Goal: Task Accomplishment & Management: Use online tool/utility

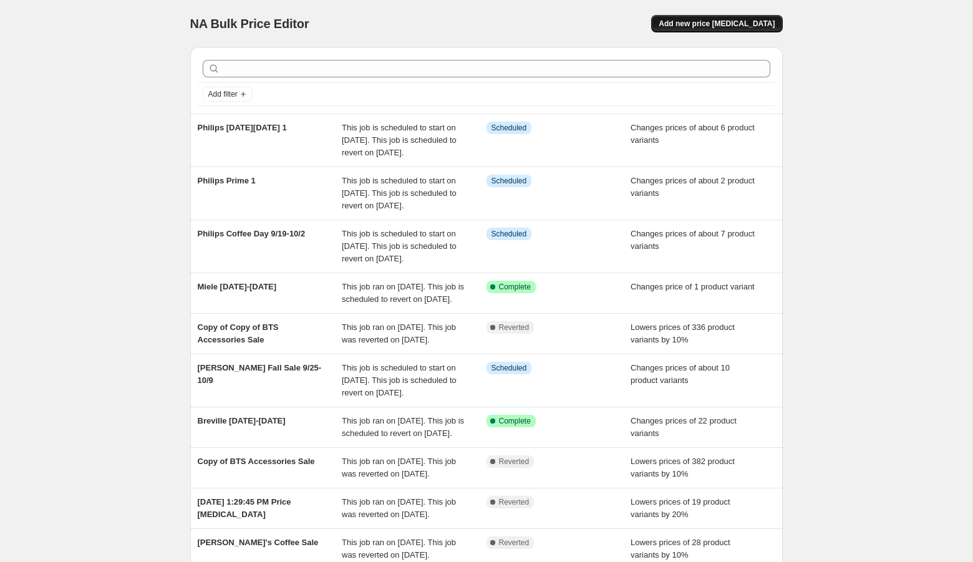
click at [736, 29] on button "Add new price [MEDICAL_DATA]" at bounding box center [716, 23] width 131 height 17
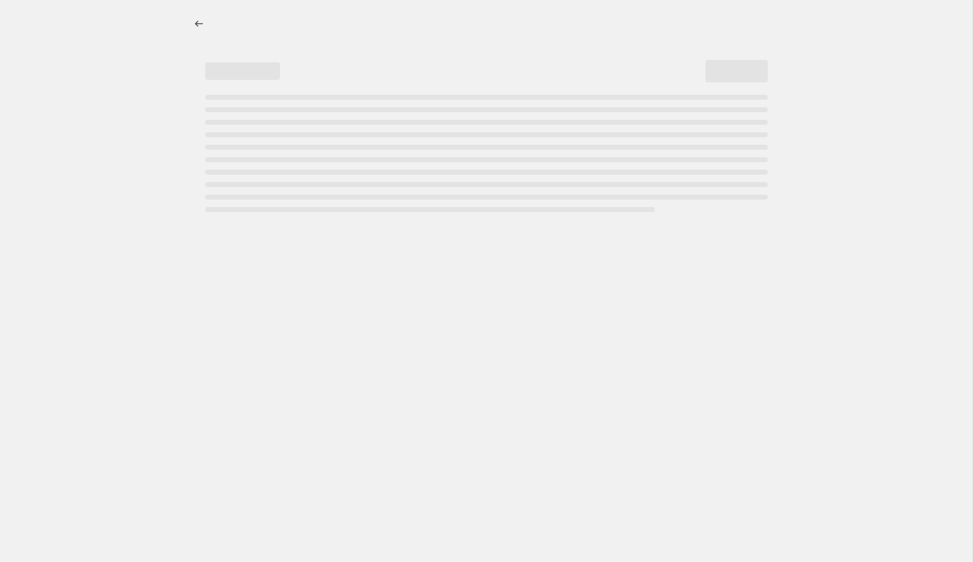
select select "percentage"
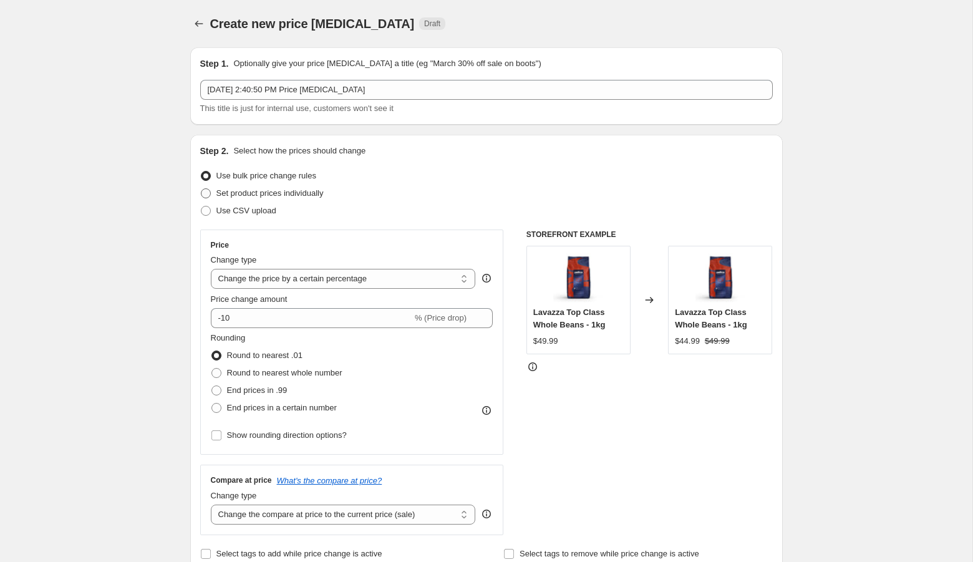
click at [255, 200] on label "Set product prices individually" at bounding box center [262, 193] width 124 height 17
click at [202, 189] on input "Set product prices individually" at bounding box center [201, 188] width 1 height 1
radio input "true"
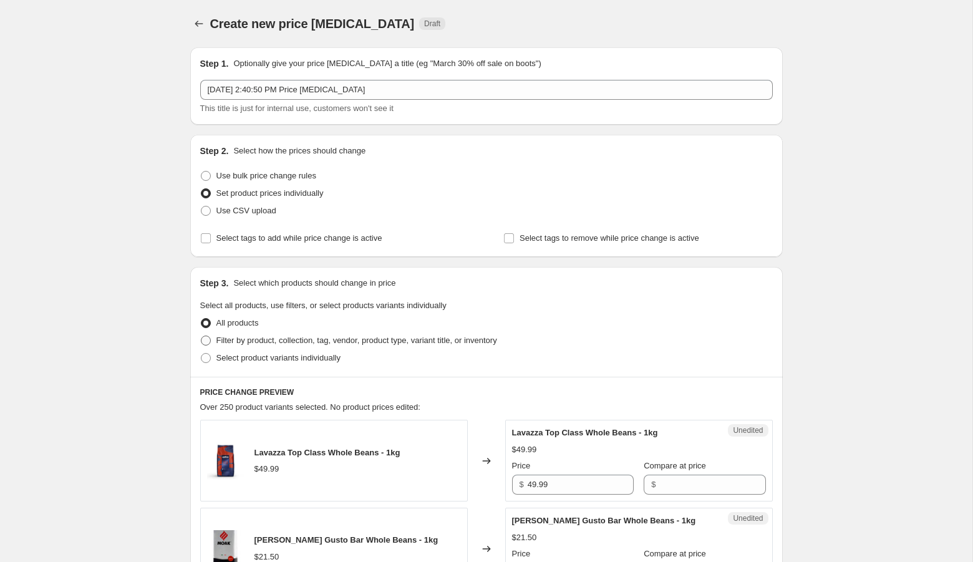
click at [278, 340] on span "Filter by product, collection, tag, vendor, product type, variant title, or inv…" at bounding box center [356, 340] width 281 height 9
click at [202, 336] on input "Filter by product, collection, tag, vendor, product type, variant title, or inv…" at bounding box center [201, 336] width 1 height 1
radio input "true"
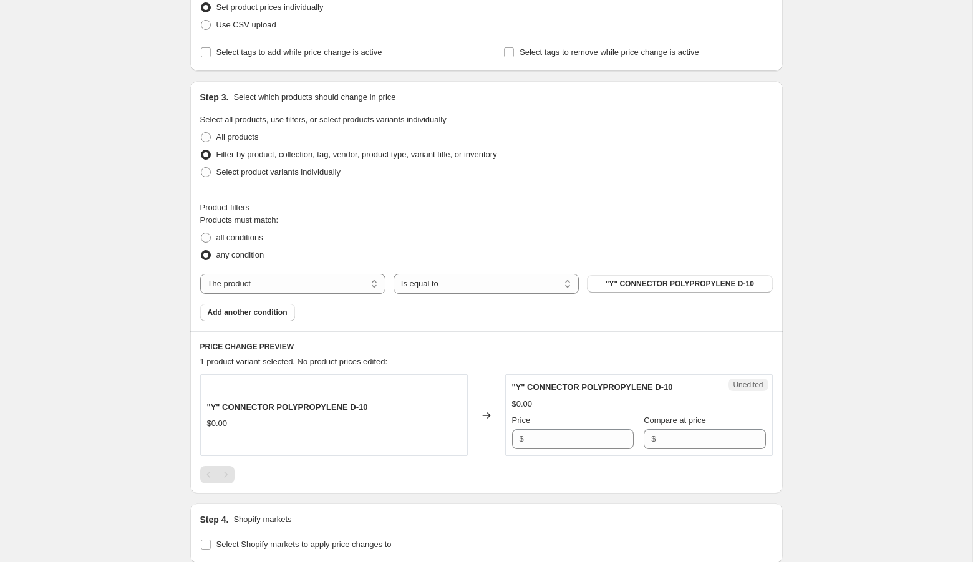
scroll to position [272, 0]
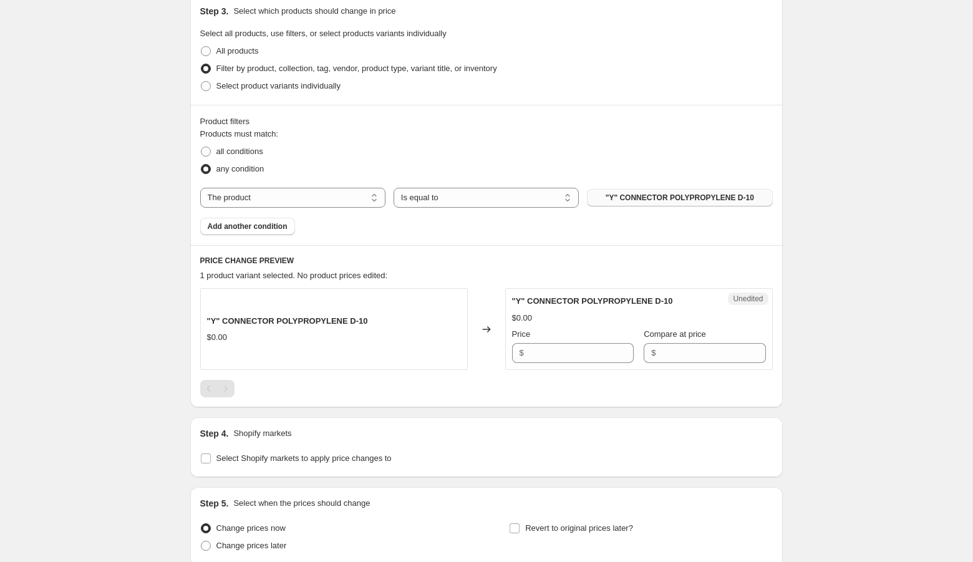
click at [661, 196] on span ""Y" CONNECTOR POLYPROPYLENE D-10" at bounding box center [680, 198] width 148 height 10
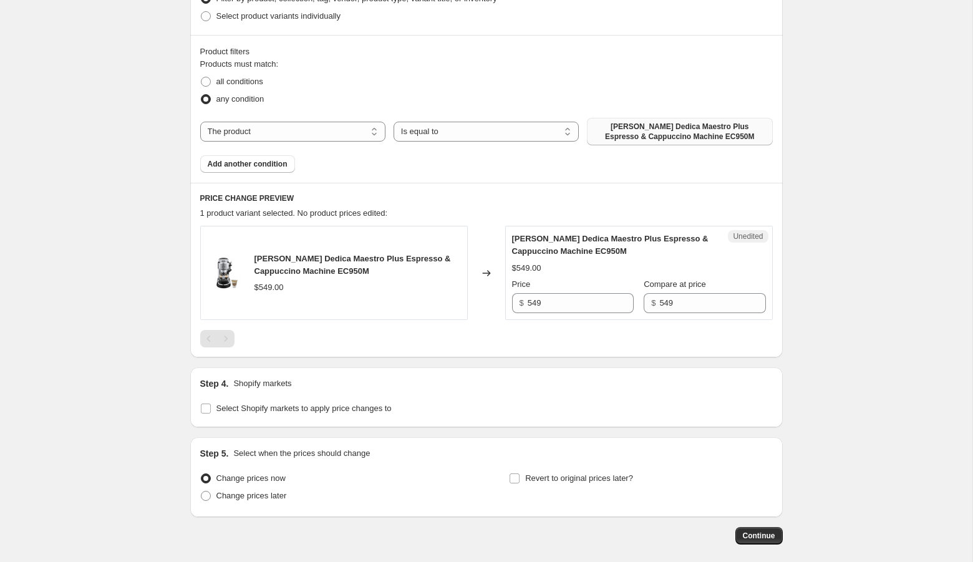
scroll to position [344, 0]
click at [560, 303] on input "549" at bounding box center [581, 301] width 106 height 20
paste input "text"
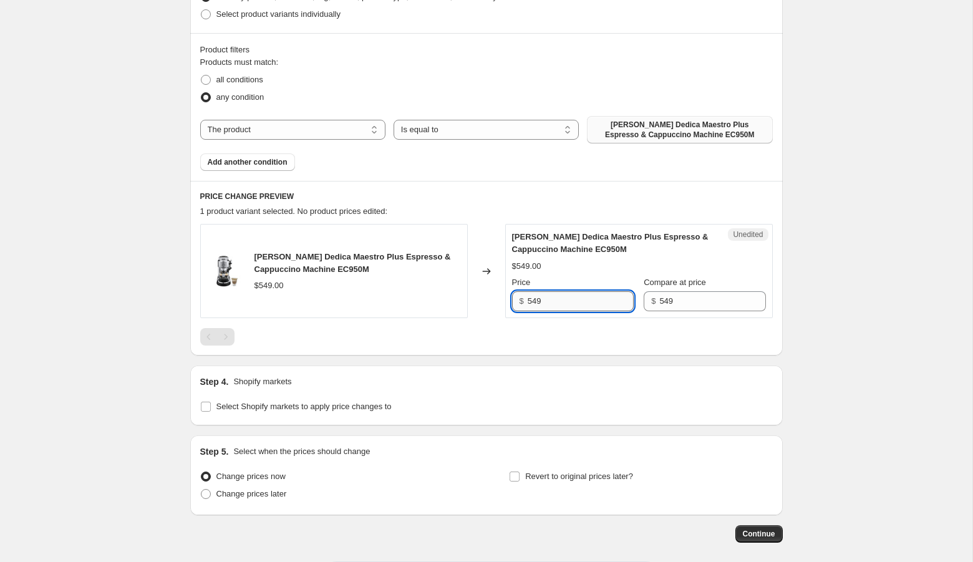
click at [562, 303] on input "549" at bounding box center [581, 301] width 106 height 20
paste input "$449.00"
click at [533, 303] on input "$449.00" at bounding box center [581, 301] width 106 height 20
type input "449.00"
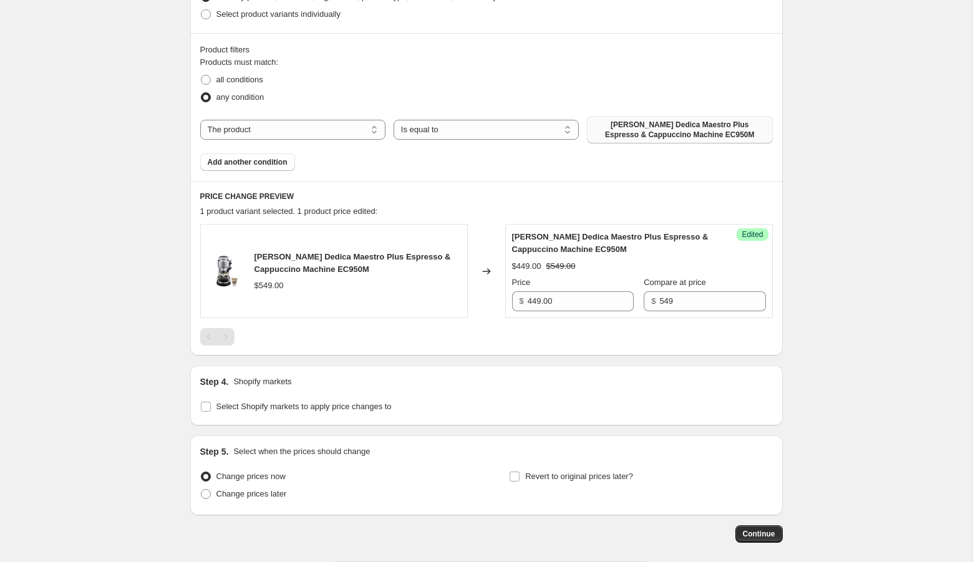
click at [823, 281] on div "Create new price [MEDICAL_DATA]. This page is ready Create new price [MEDICAL_D…" at bounding box center [486, 137] width 973 height 963
click at [270, 162] on span "Add another condition" at bounding box center [248, 162] width 80 height 10
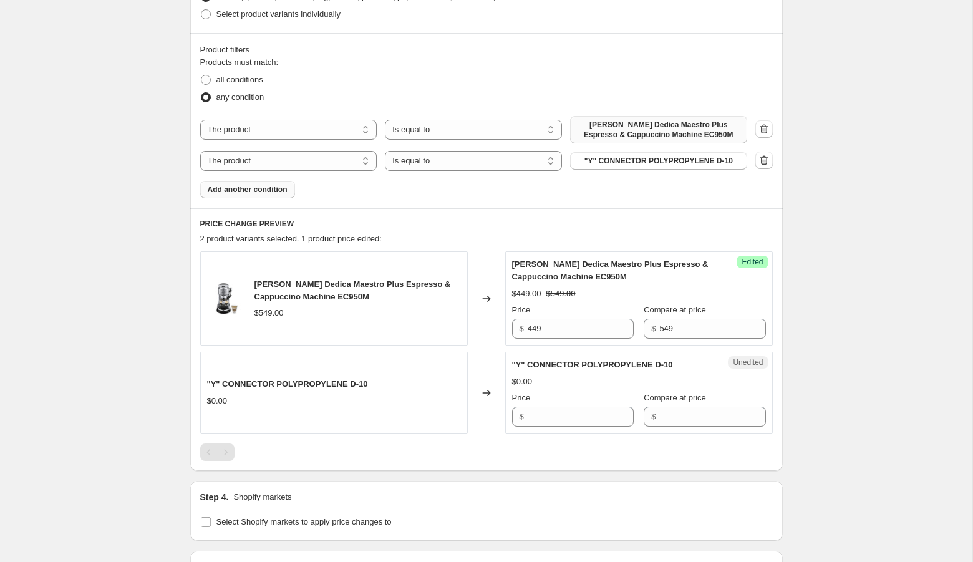
click at [668, 170] on div "The product The product's collection The product's tag The product's vendor The…" at bounding box center [473, 161] width 547 height 20
click at [666, 162] on span ""Y" CONNECTOR POLYPROPYLENE D-10" at bounding box center [659, 161] width 148 height 10
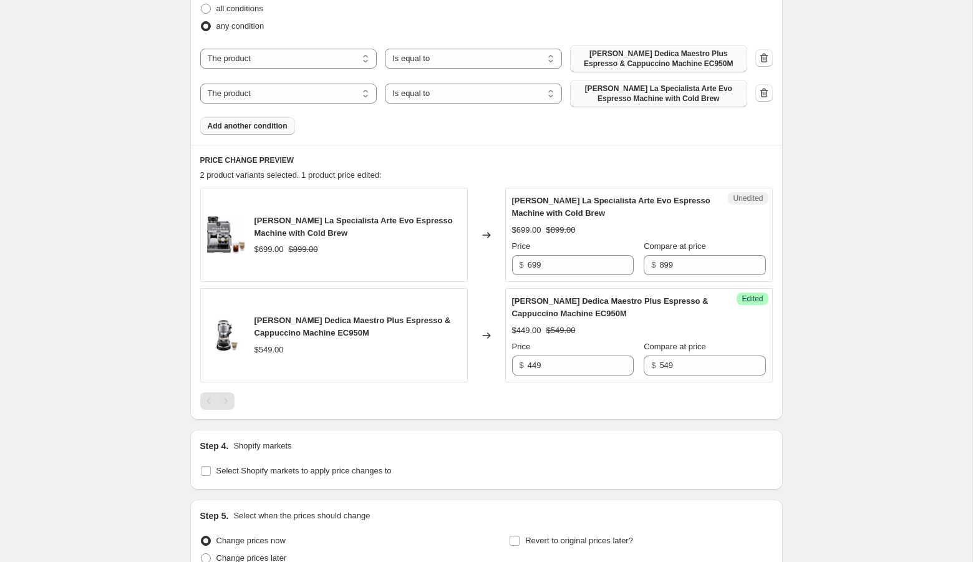
scroll to position [422, 0]
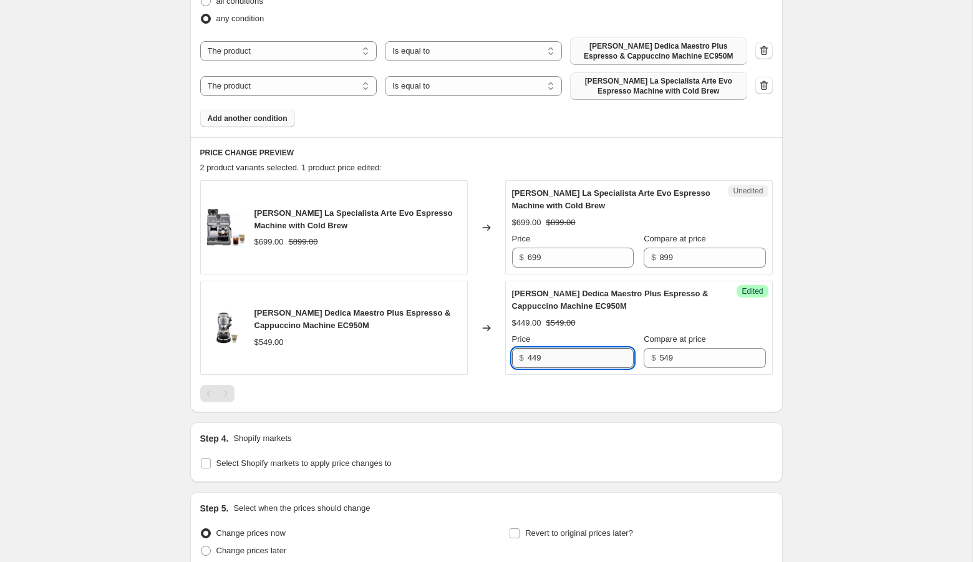
click at [550, 358] on input "449" at bounding box center [581, 358] width 106 height 20
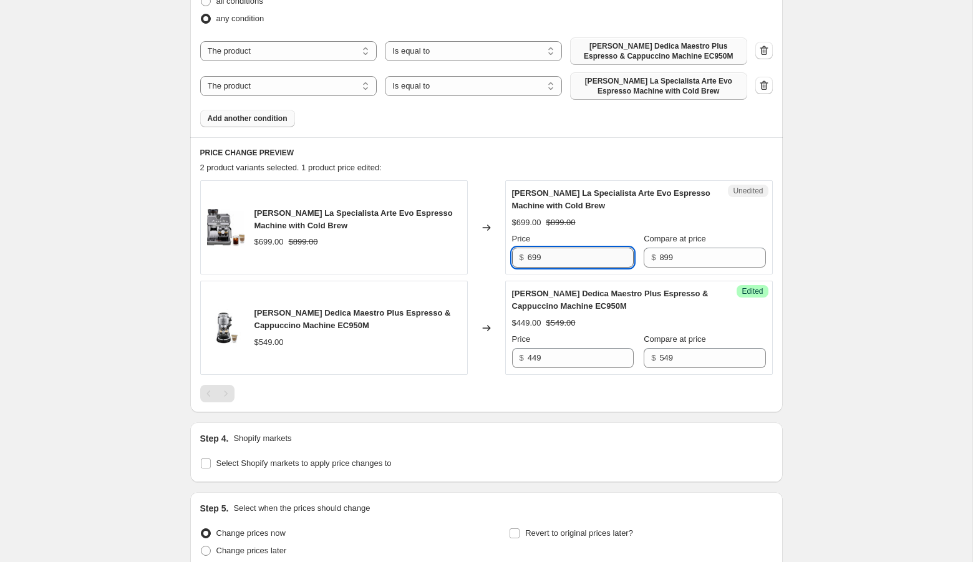
click at [559, 260] on input "699" at bounding box center [581, 258] width 106 height 20
paste input "$599.00"
click at [533, 260] on input "$599.00" at bounding box center [581, 258] width 106 height 20
type input "599"
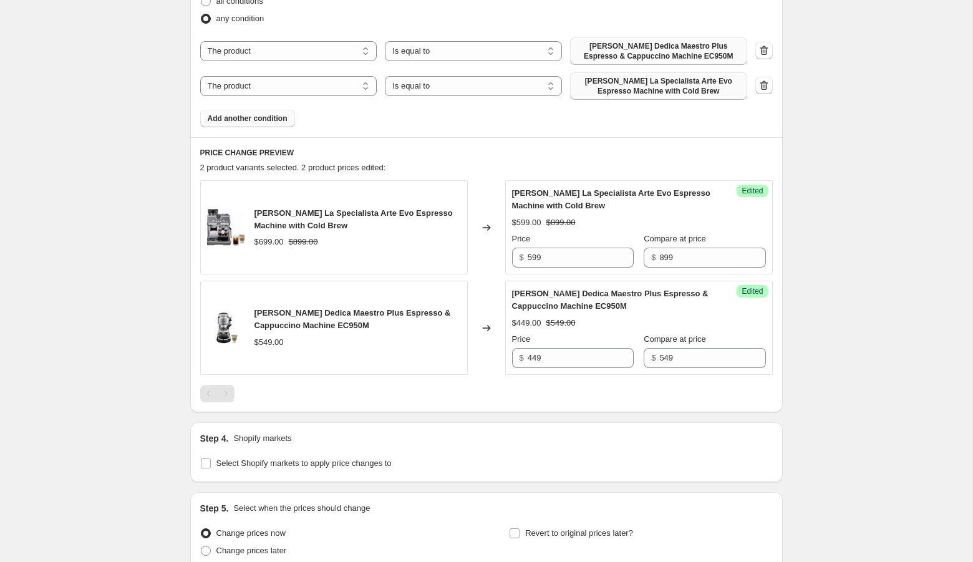
click at [943, 313] on div "Create new price [MEDICAL_DATA]. This page is ready Create new price [MEDICAL_D…" at bounding box center [486, 127] width 973 height 1098
click at [897, 276] on div "Create new price [MEDICAL_DATA]. This page is ready Create new price [MEDICAL_D…" at bounding box center [486, 127] width 973 height 1098
click at [283, 119] on span "Add another condition" at bounding box center [248, 119] width 80 height 10
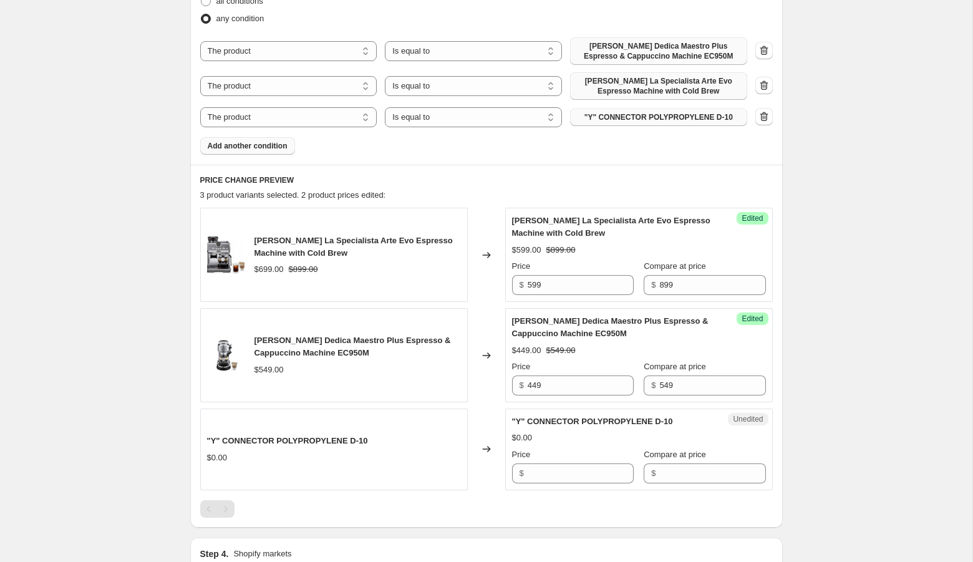
click at [666, 119] on span ""Y" CONNECTOR POLYPROPYLENE D-10" at bounding box center [659, 117] width 148 height 10
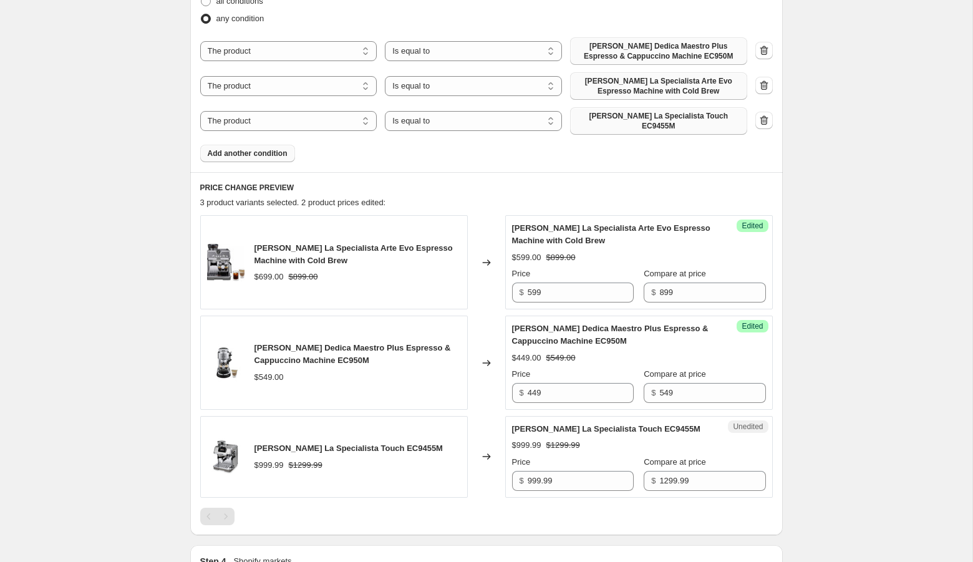
click at [278, 148] on span "Add another condition" at bounding box center [248, 153] width 80 height 10
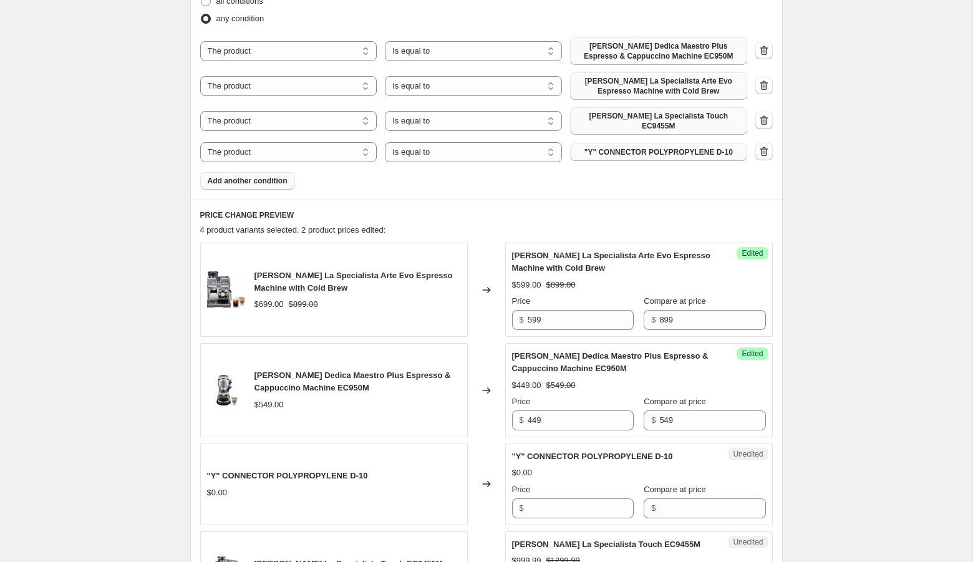
click at [686, 152] on button ""Y" CONNECTOR POLYPROPYLENE D-10" at bounding box center [658, 151] width 177 height 17
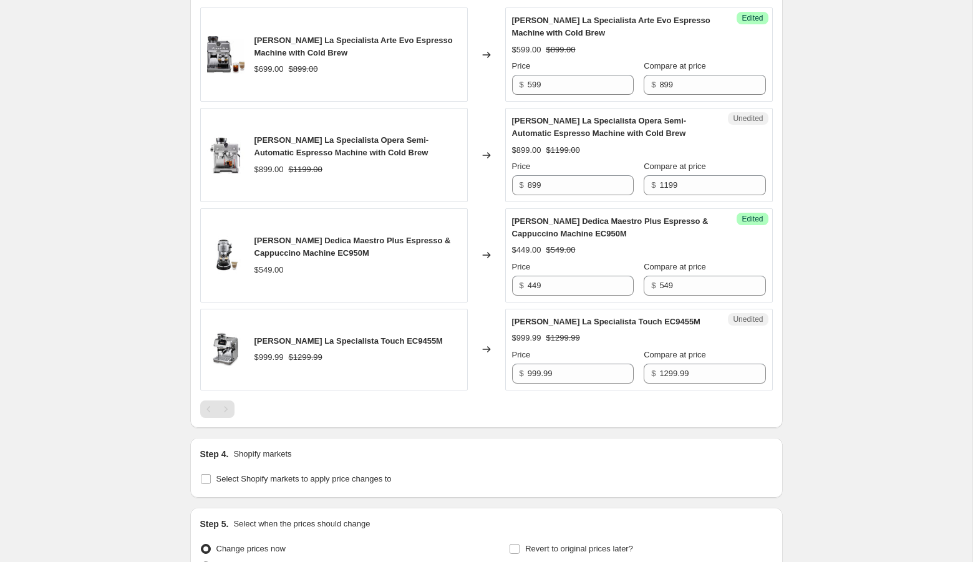
scroll to position [657, 0]
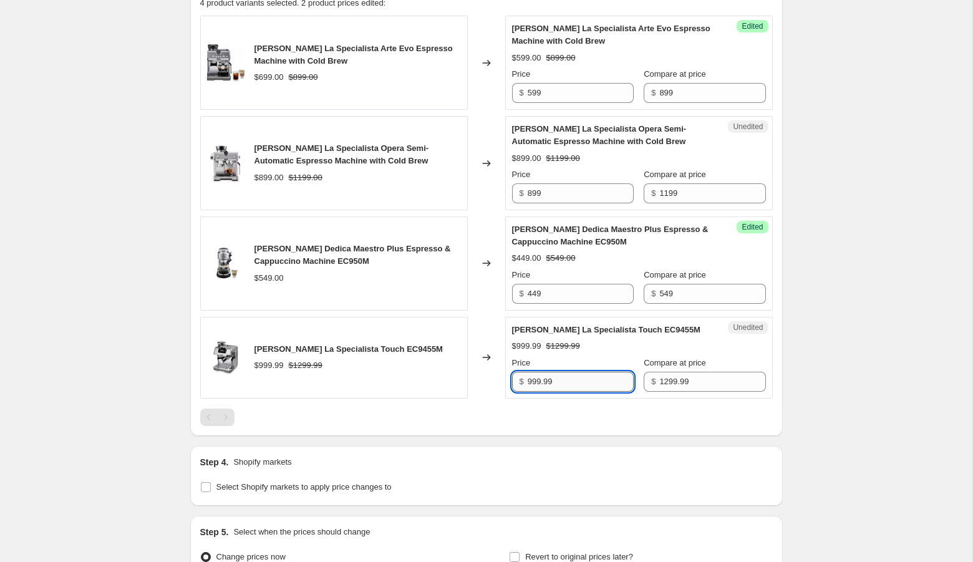
click at [535, 376] on input "999.99" at bounding box center [581, 382] width 106 height 20
type input "899.99"
click at [889, 354] on div "Create new price [MEDICAL_DATA]. This page is ready Create new price [MEDICAL_D…" at bounding box center [486, 21] width 973 height 1356
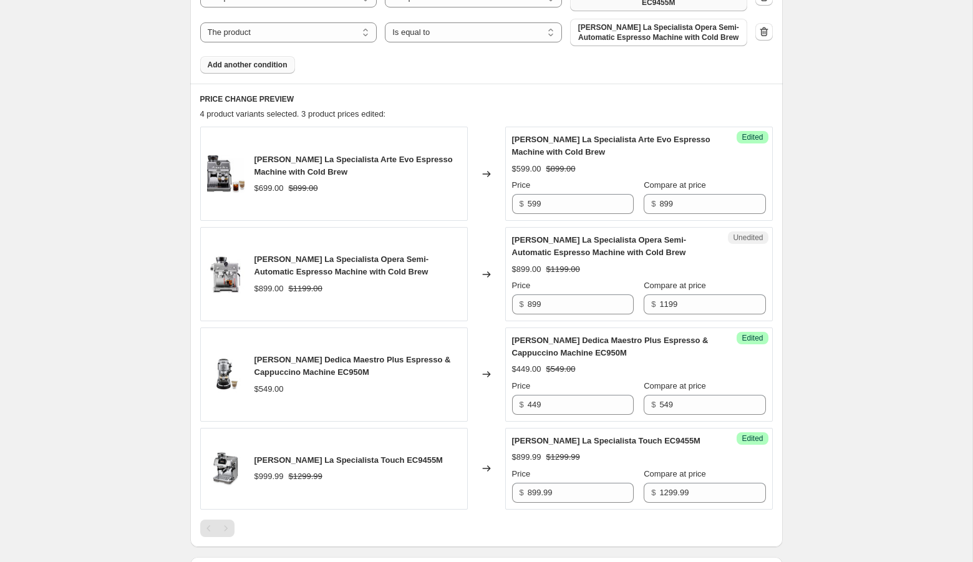
scroll to position [534, 0]
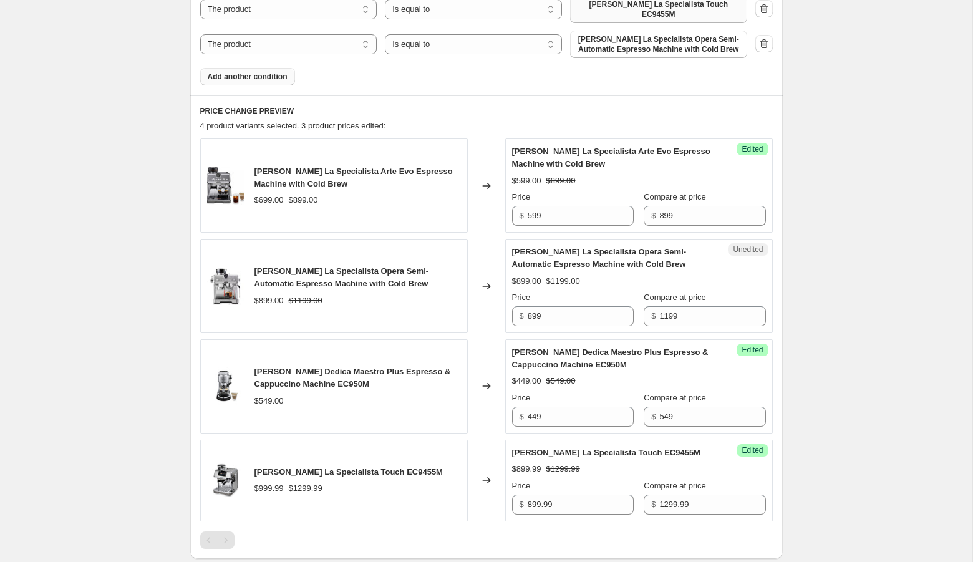
click at [253, 72] on span "Add another condition" at bounding box center [248, 77] width 80 height 10
